Goal: Task Accomplishment & Management: Complete application form

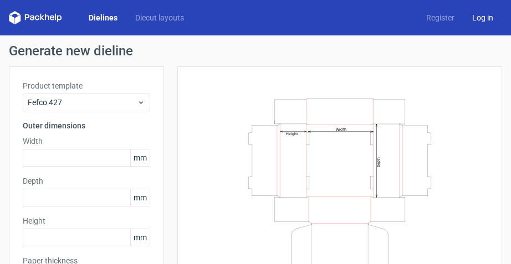
click at [480, 18] on link "Log in" at bounding box center [482, 17] width 39 height 11
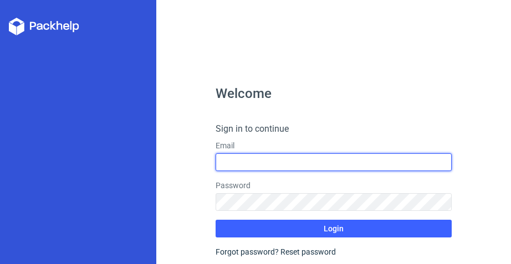
click at [264, 160] on input "text" at bounding box center [334, 162] width 237 height 18
type input "[EMAIL_ADDRESS][DOMAIN_NAME]"
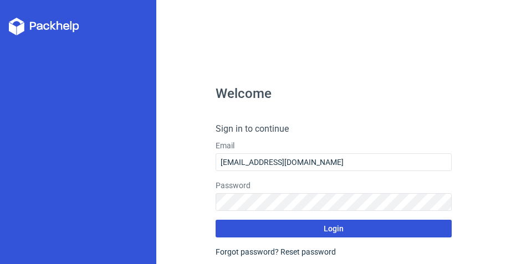
click at [263, 230] on button "Login" at bounding box center [334, 229] width 237 height 18
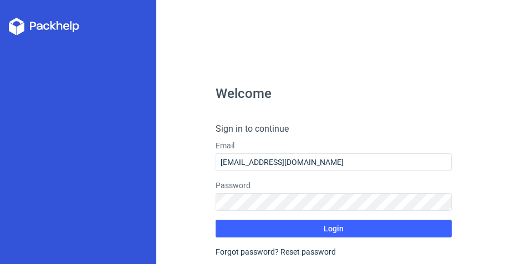
drag, startPoint x: 391, startPoint y: 25, endPoint x: 310, endPoint y: 1, distance: 84.5
click at [383, 22] on div "Welcome Sign in to continue Email [EMAIL_ADDRESS][DOMAIN_NAME] Password Login F…" at bounding box center [333, 132] width 355 height 264
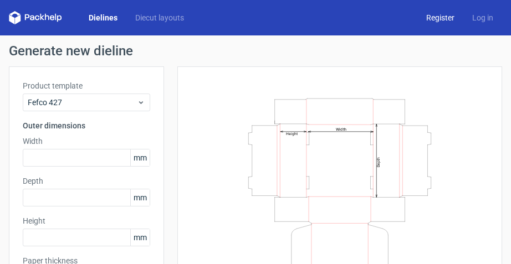
click at [426, 16] on link "Register" at bounding box center [440, 17] width 46 height 11
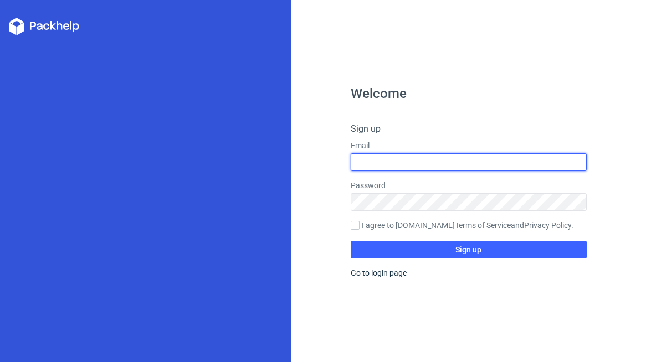
click at [395, 161] on input "text" at bounding box center [469, 162] width 237 height 18
type input "[EMAIL_ADDRESS][DOMAIN_NAME]"
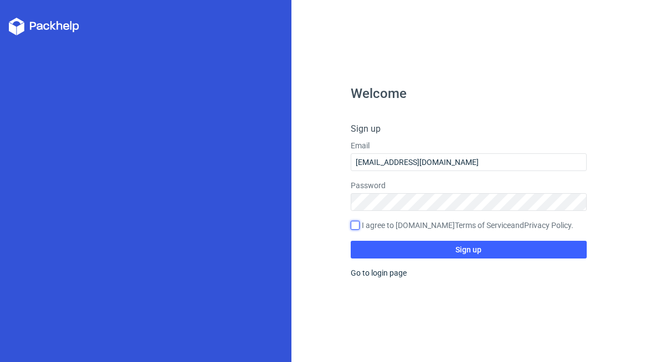
click at [352, 225] on input "I agree to [DOMAIN_NAME] Terms of Service and Privacy Policy ." at bounding box center [355, 225] width 9 height 9
checkbox input "true"
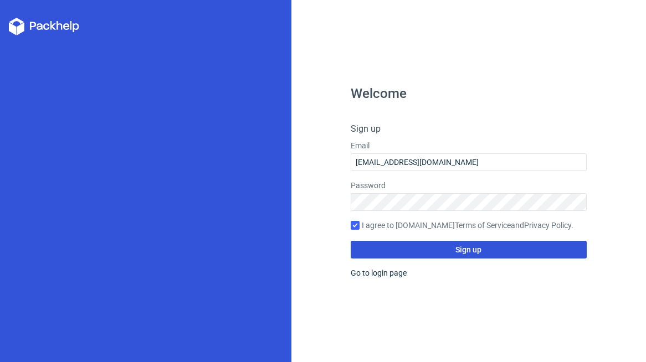
click at [422, 250] on button "Sign up" at bounding box center [469, 250] width 237 height 18
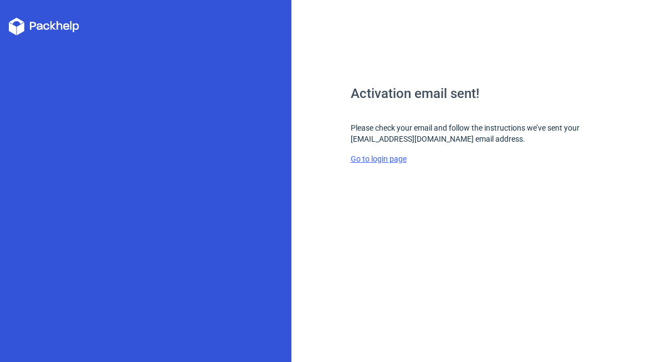
click at [379, 159] on link "Go to login page" at bounding box center [379, 159] width 56 height 9
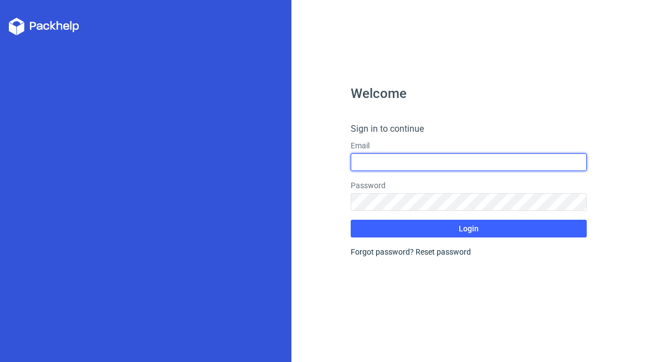
click at [392, 162] on input "text" at bounding box center [469, 162] width 237 height 18
type input "[EMAIL_ADDRESS][DOMAIN_NAME]"
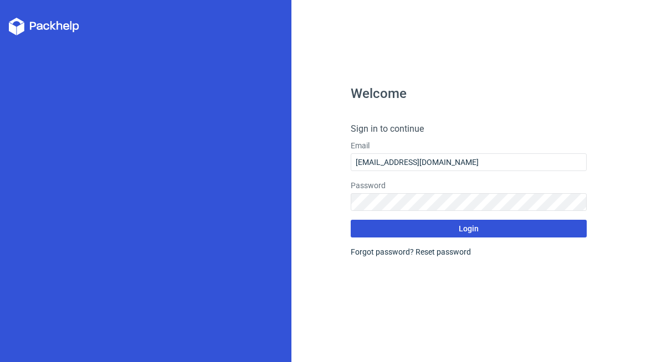
click at [426, 227] on button "Login" at bounding box center [469, 229] width 237 height 18
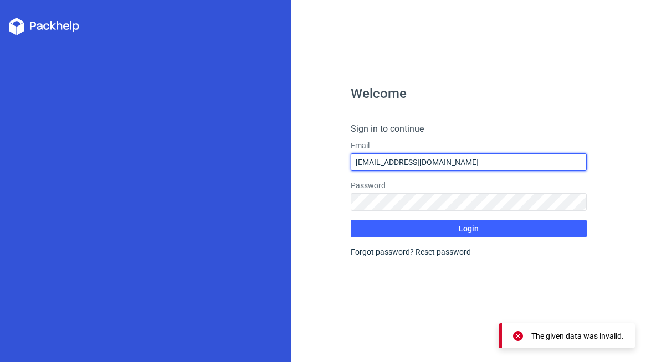
drag, startPoint x: 455, startPoint y: 165, endPoint x: 296, endPoint y: 173, distance: 158.7
click at [296, 173] on div "Welcome Sign in to continue Email [EMAIL_ADDRESS][DOMAIN_NAME] Password Login F…" at bounding box center [468, 181] width 355 height 362
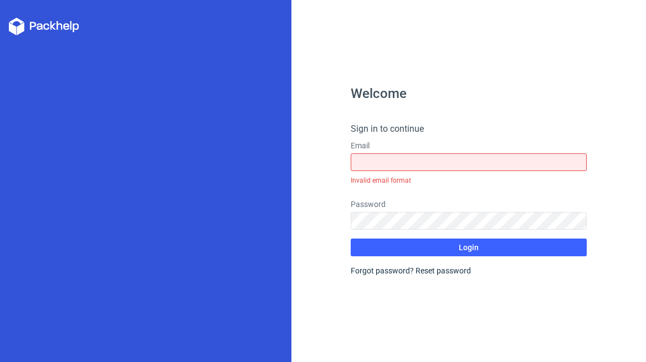
click at [436, 194] on form "Sign in to continue Email Invalid email format Password Login Forgot password? …" at bounding box center [469, 199] width 237 height 154
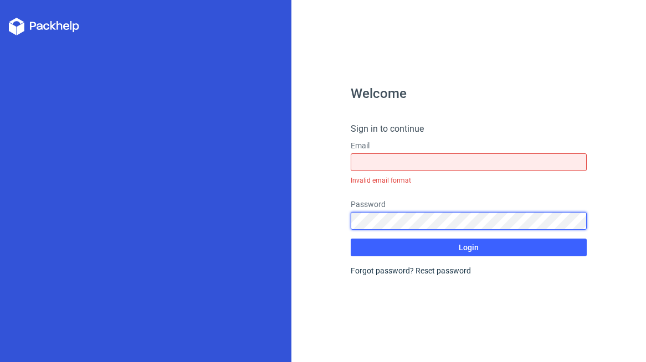
click at [320, 218] on div "Welcome Sign in to continue Email Invalid email format Password Login Forgot pa…" at bounding box center [468, 181] width 355 height 362
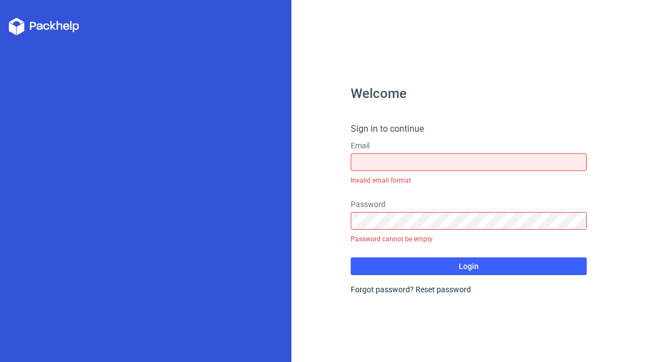
click at [424, 124] on h4 "Sign in to continue" at bounding box center [469, 128] width 237 height 13
